Goal: Obtain resource: Obtain resource

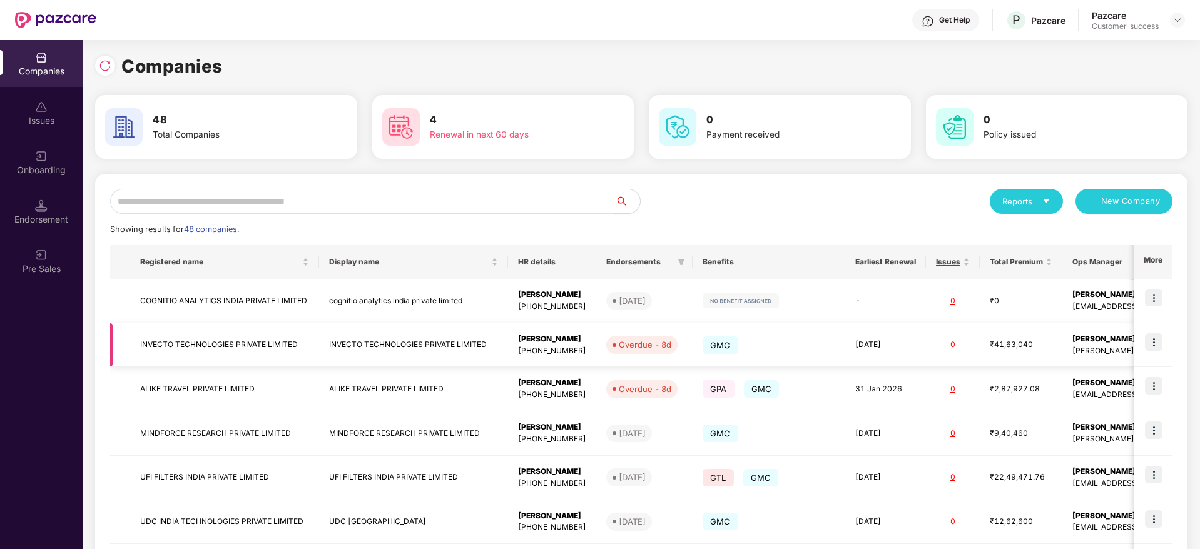
click at [228, 347] on td "INVECTO TECHNOLOGIES PRIVATE LIMITED" at bounding box center [224, 345] width 189 height 44
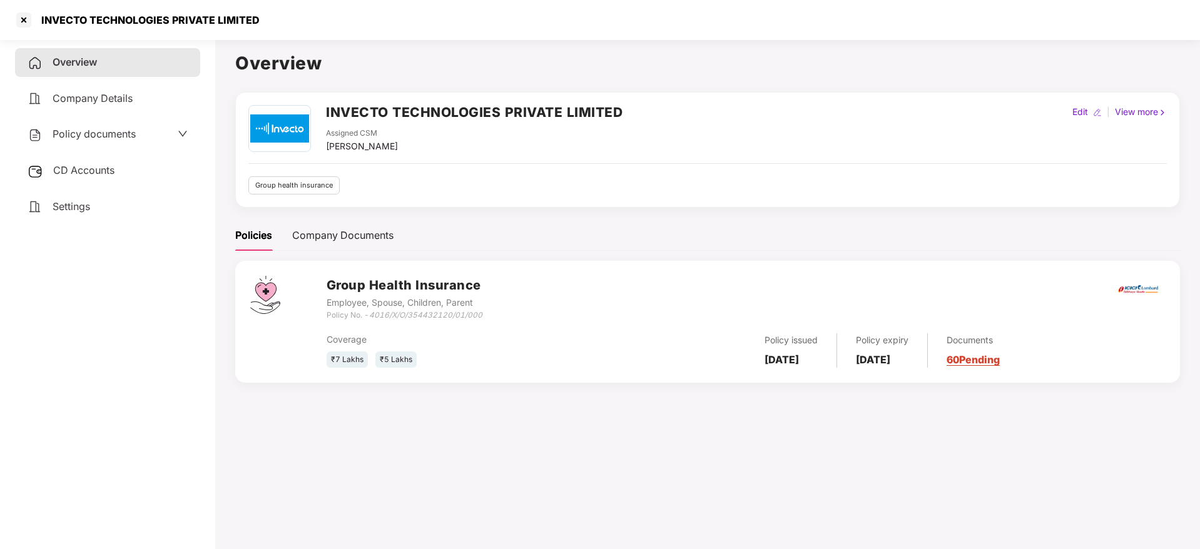
click at [992, 357] on link "60 Pending" at bounding box center [973, 360] width 53 height 13
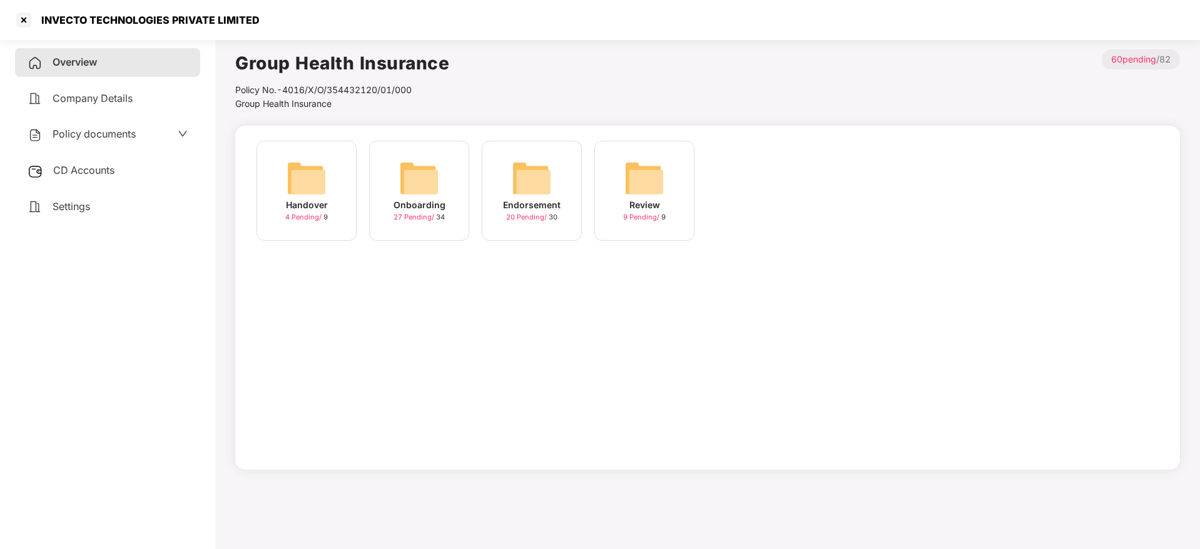
click at [297, 188] on img at bounding box center [307, 178] width 40 height 40
click at [430, 208] on div "Onboarding" at bounding box center [420, 205] width 52 height 14
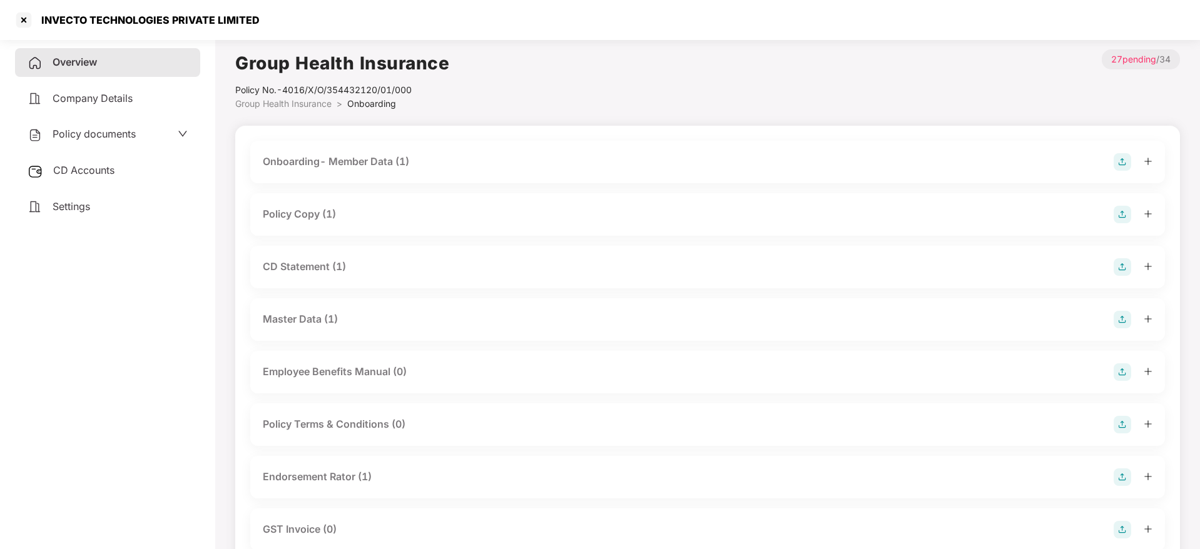
click at [317, 217] on div "Policy Copy (1)" at bounding box center [299, 214] width 73 height 16
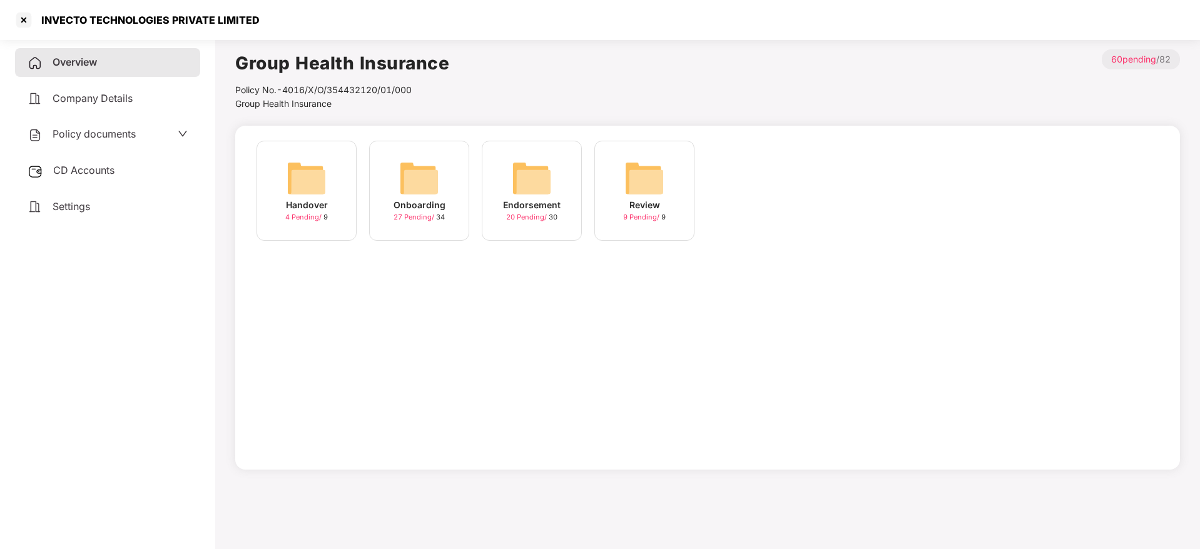
click at [551, 189] on img at bounding box center [532, 178] width 40 height 40
click at [425, 181] on img at bounding box center [419, 178] width 40 height 40
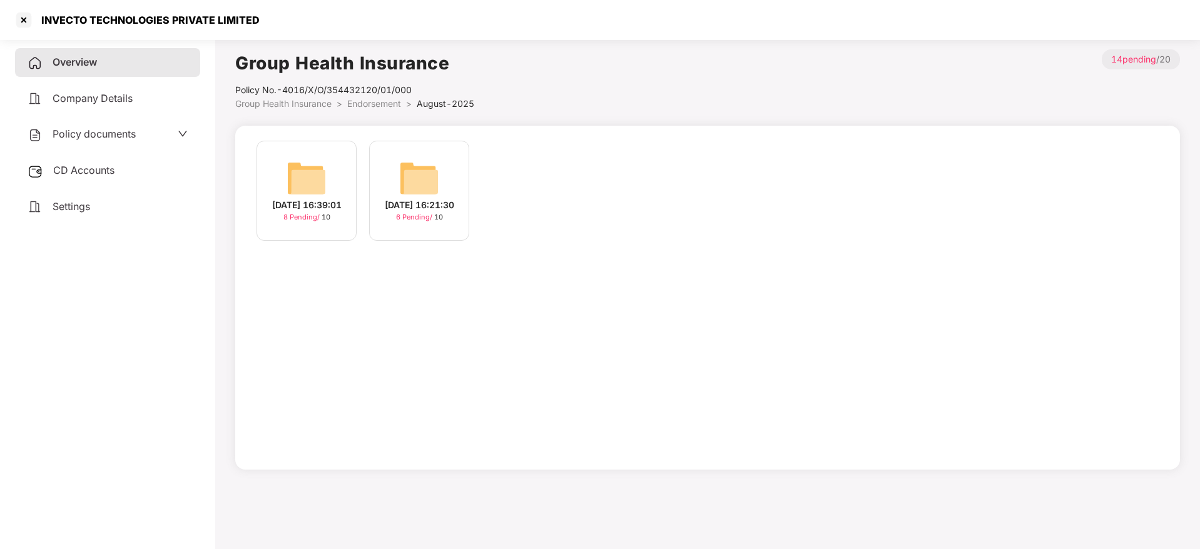
click at [308, 172] on img at bounding box center [307, 178] width 40 height 40
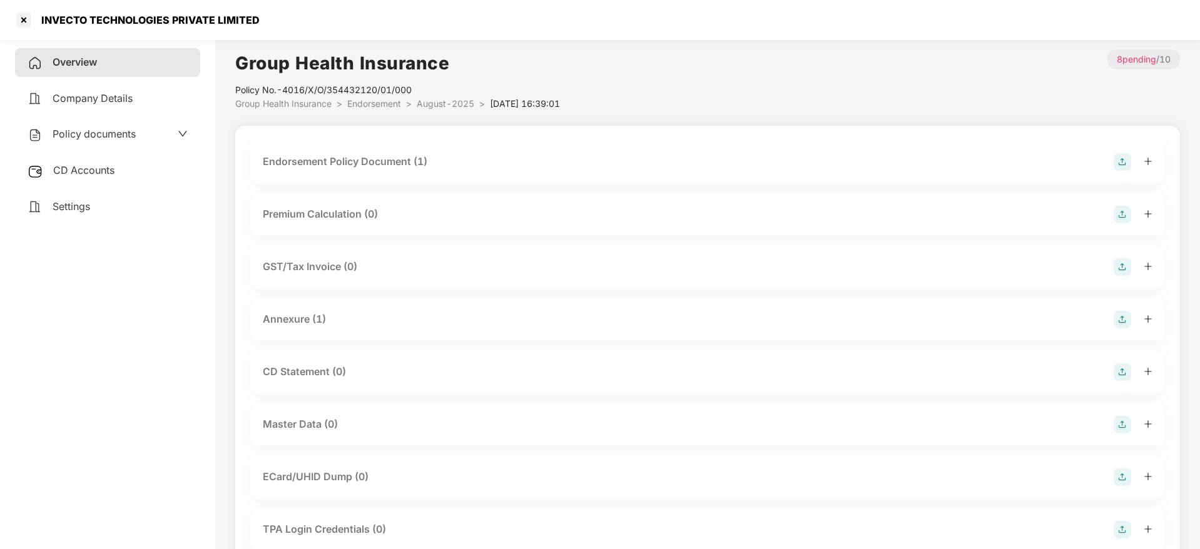
click at [374, 166] on div "Endorsement Policy Document (1)" at bounding box center [345, 162] width 165 height 16
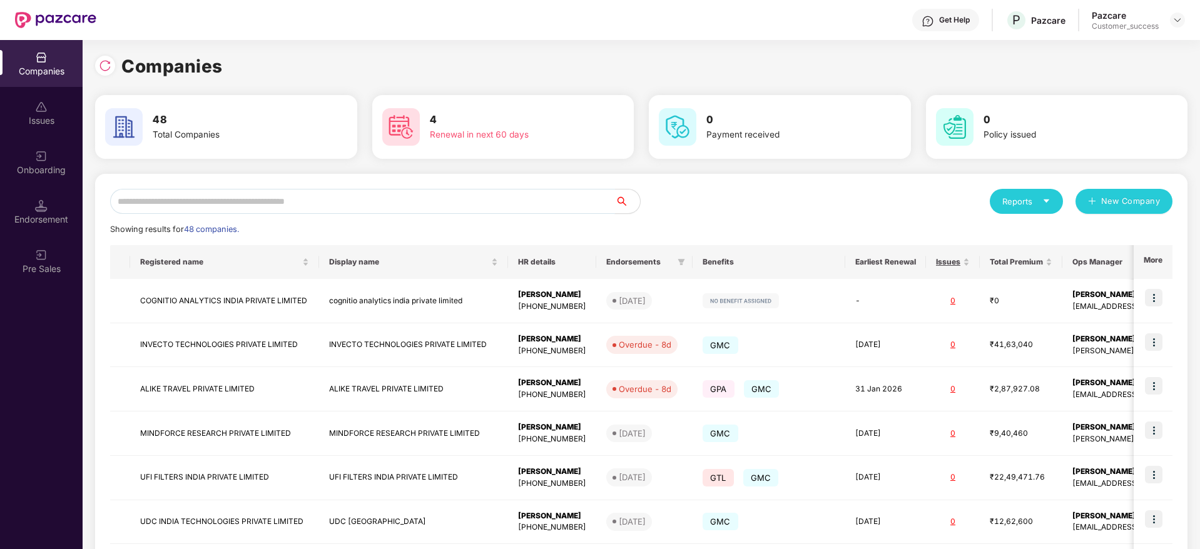
click at [262, 194] on input "text" at bounding box center [362, 201] width 505 height 25
